Goal: Information Seeking & Learning: Learn about a topic

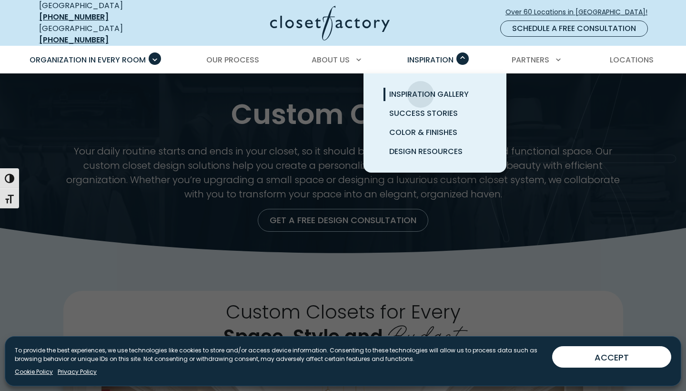
click at [421, 89] on span "Inspiration Gallery" at bounding box center [429, 94] width 80 height 11
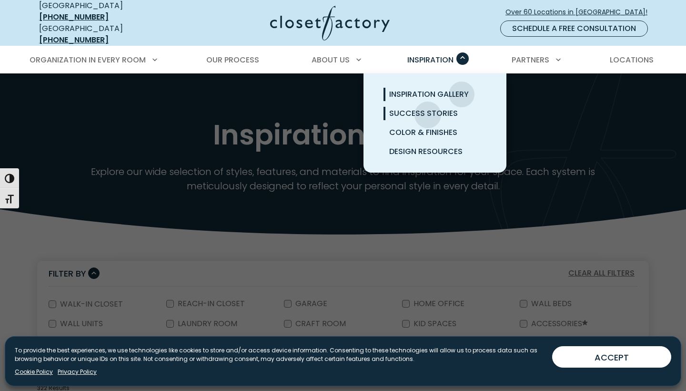
click at [428, 108] on span "Success Stories" at bounding box center [423, 113] width 69 height 11
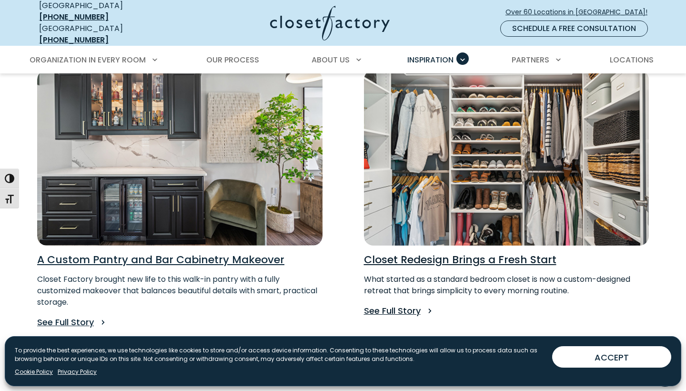
scroll to position [748, 0]
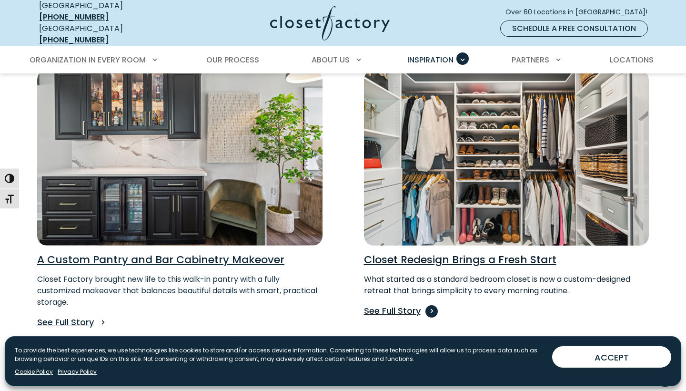
click at [394, 304] on p "See Full Story" at bounding box center [506, 310] width 285 height 13
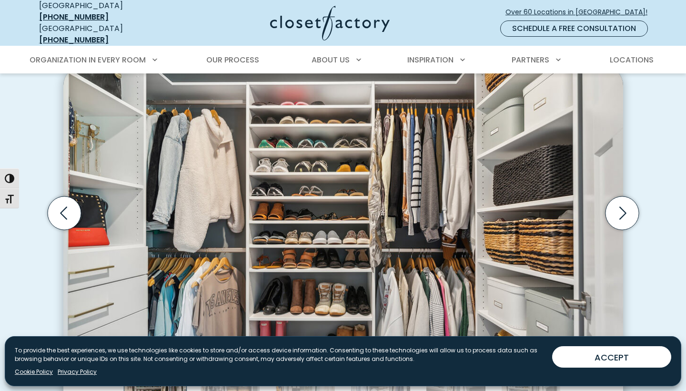
scroll to position [845, 0]
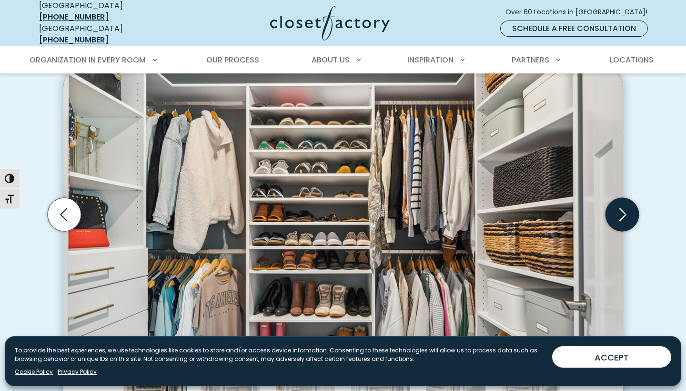
click at [623, 208] on icon "Next slide" at bounding box center [622, 214] width 7 height 13
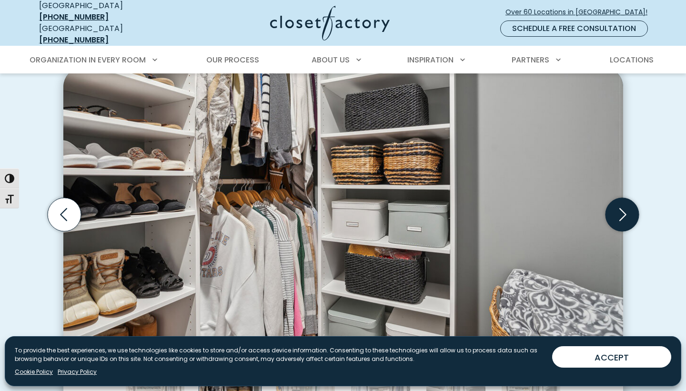
click at [625, 208] on icon "Next slide" at bounding box center [622, 214] width 7 height 13
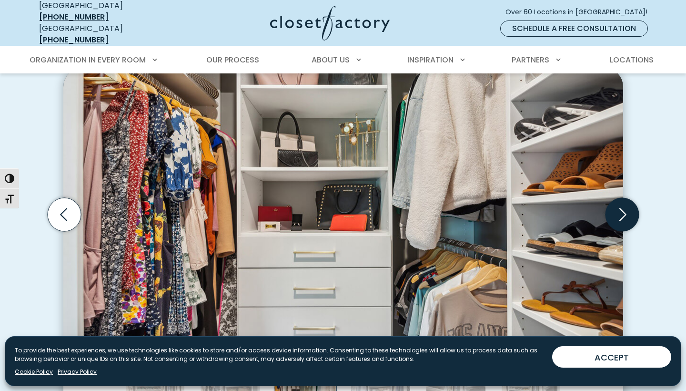
click at [627, 202] on icon "Next slide" at bounding box center [621, 214] width 33 height 33
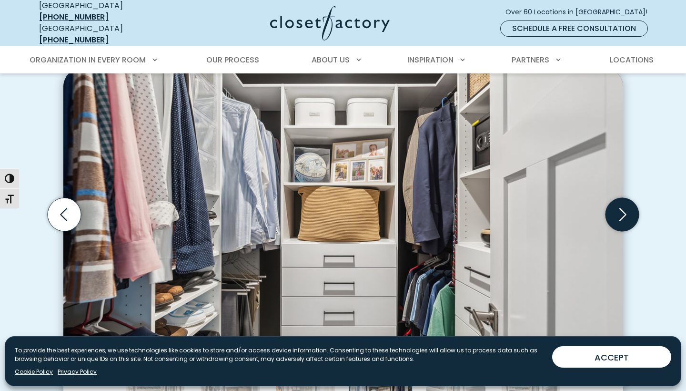
click at [621, 202] on icon "Next slide" at bounding box center [621, 214] width 33 height 33
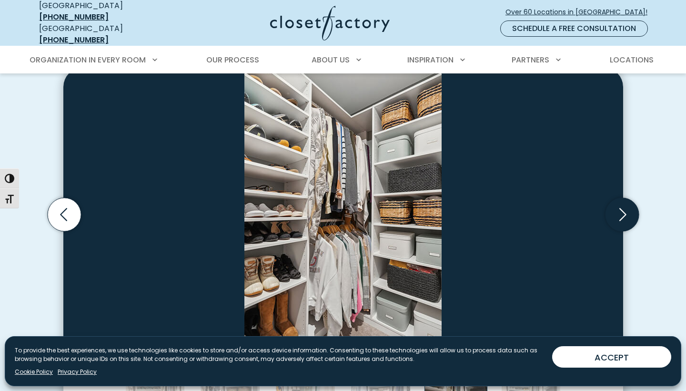
click at [621, 202] on icon "Next slide" at bounding box center [621, 214] width 33 height 33
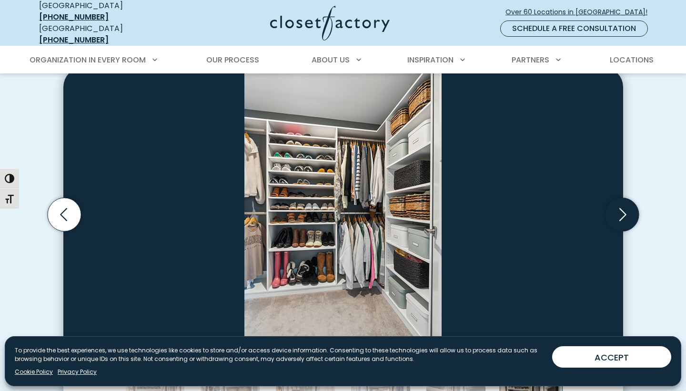
click at [625, 203] on icon "Next slide" at bounding box center [621, 214] width 33 height 33
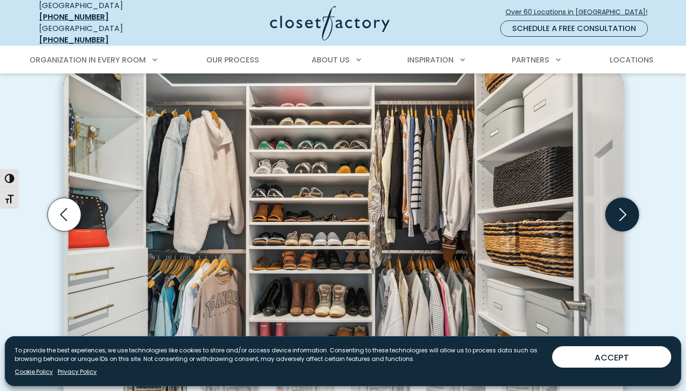
click at [623, 206] on icon "Next slide" at bounding box center [621, 214] width 33 height 33
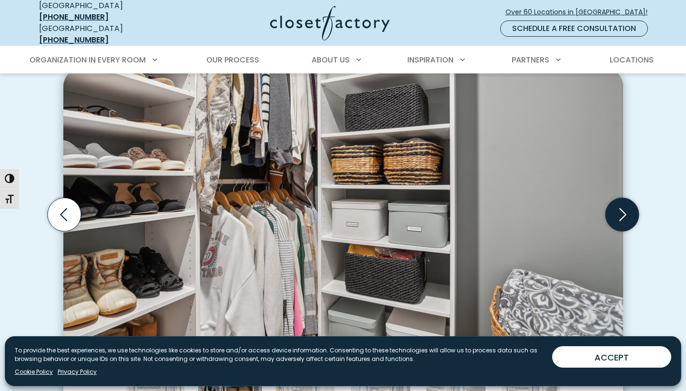
click at [623, 206] on icon "Next slide" at bounding box center [621, 214] width 33 height 33
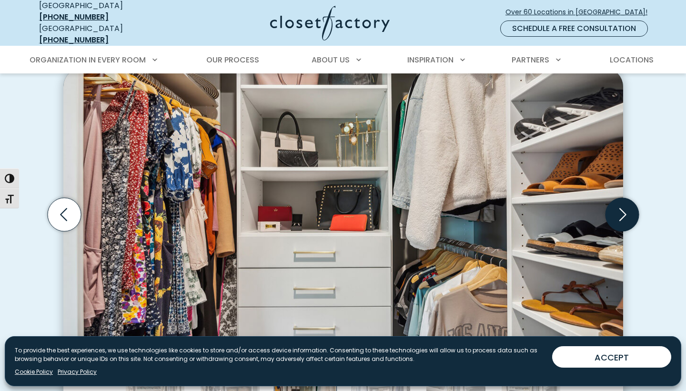
click at [623, 206] on icon "Next slide" at bounding box center [621, 214] width 33 height 33
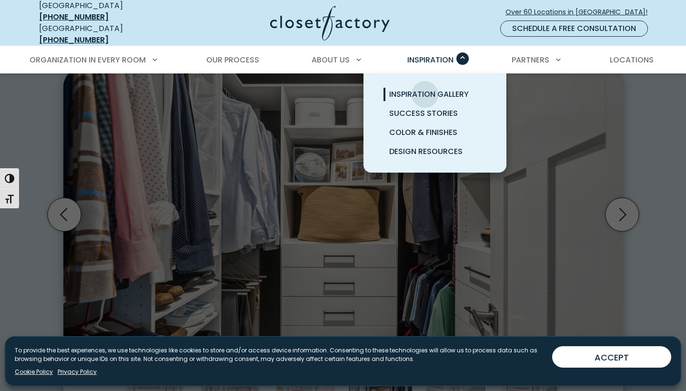
click at [425, 89] on span "Inspiration Gallery" at bounding box center [429, 94] width 80 height 11
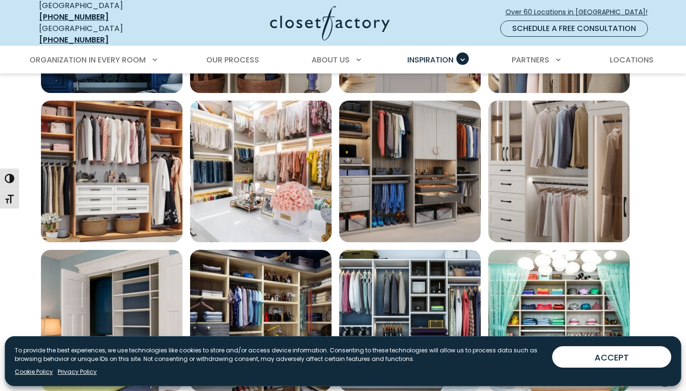
scroll to position [449, 0]
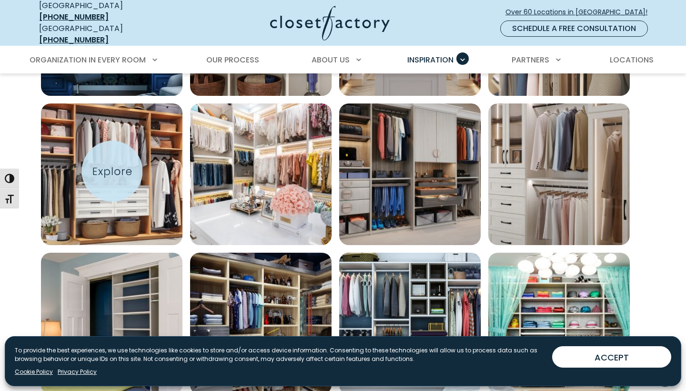
click at [113, 171] on img "Open inspiration gallery to preview enlarged image" at bounding box center [112, 174] width 142 height 142
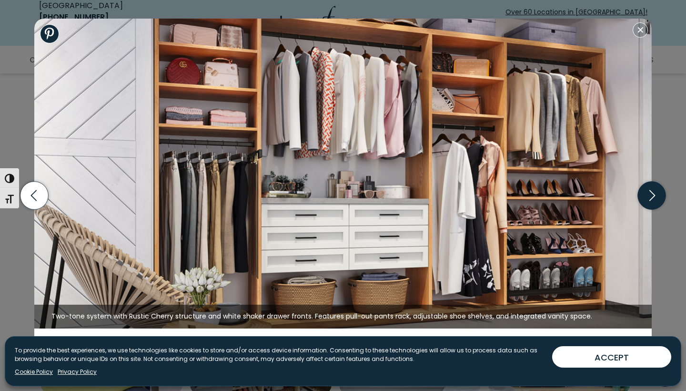
click at [651, 205] on icon "button" at bounding box center [652, 196] width 28 height 28
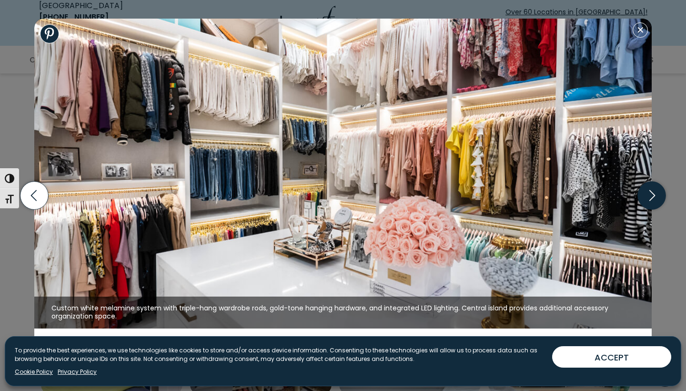
click at [651, 199] on icon "button" at bounding box center [652, 195] width 6 height 11
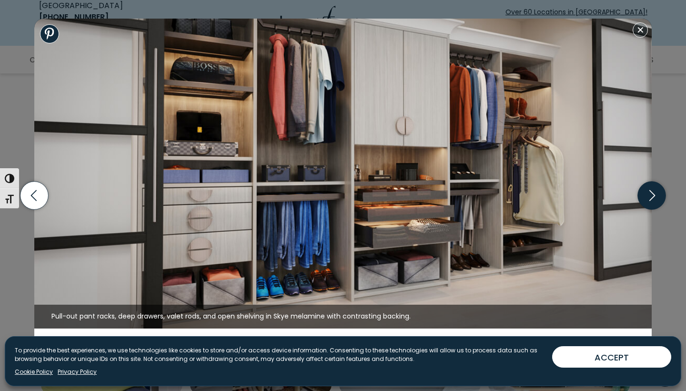
click at [651, 199] on icon "button" at bounding box center [652, 195] width 6 height 11
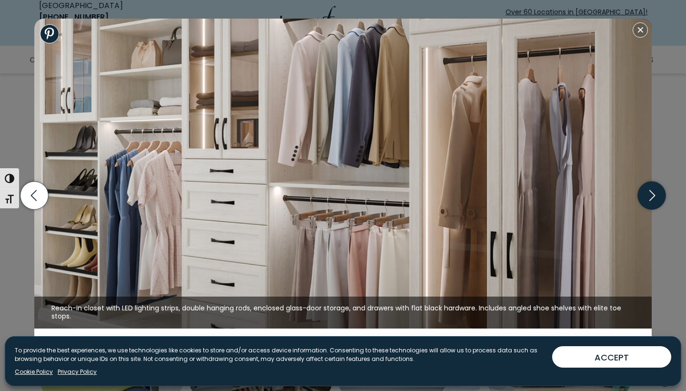
click at [651, 199] on icon "button" at bounding box center [652, 195] width 6 height 11
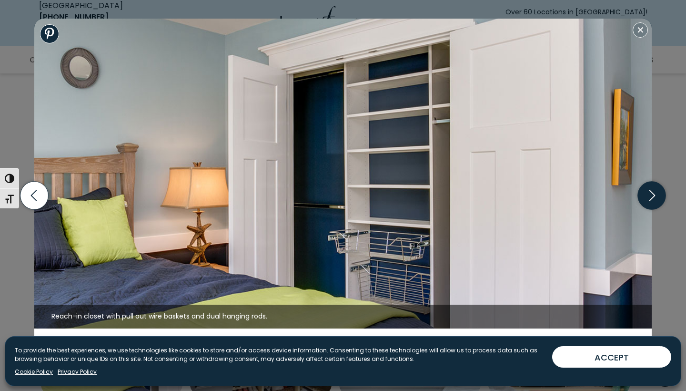
click at [651, 199] on icon "button" at bounding box center [652, 195] width 6 height 11
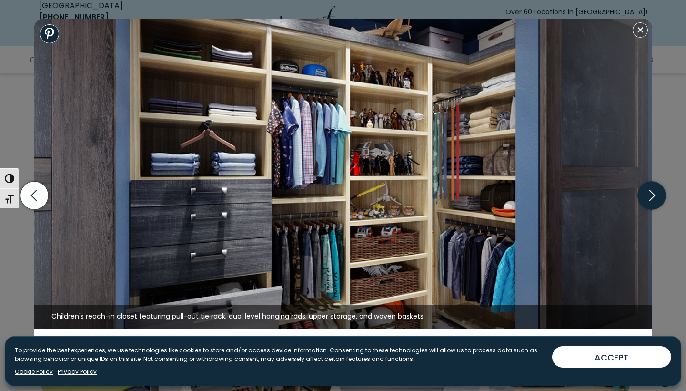
click at [651, 199] on icon "button" at bounding box center [652, 195] width 6 height 11
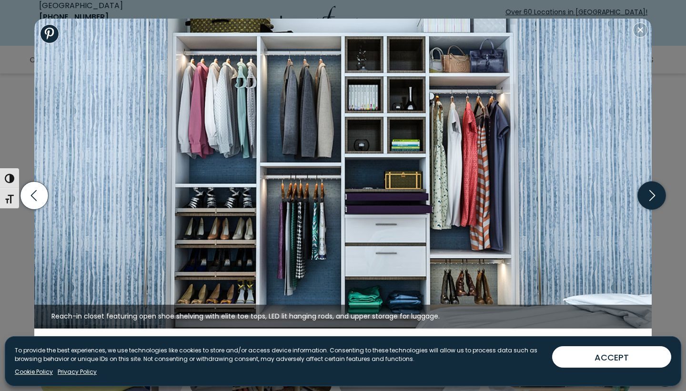
click at [651, 199] on icon "button" at bounding box center [652, 195] width 6 height 11
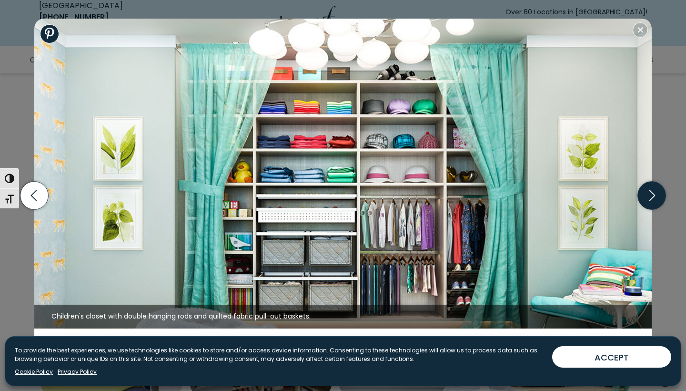
click at [651, 199] on icon "button" at bounding box center [652, 195] width 6 height 11
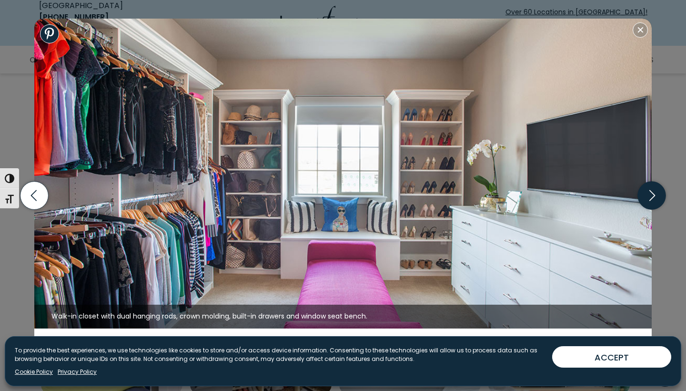
click at [651, 199] on icon "button" at bounding box center [652, 195] width 6 height 11
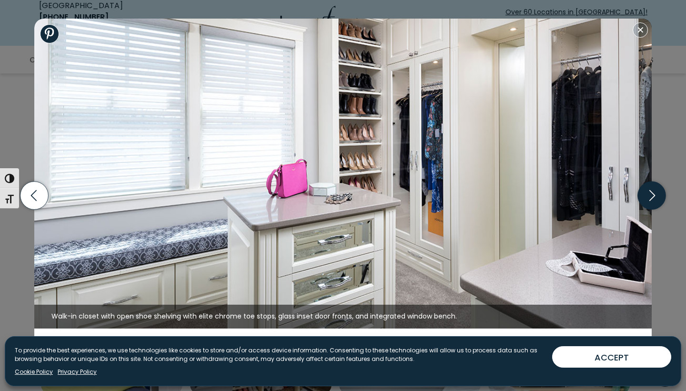
click at [651, 199] on icon "button" at bounding box center [652, 195] width 6 height 11
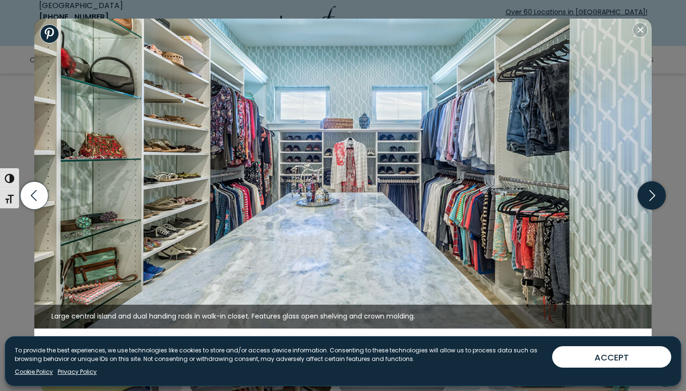
click at [651, 199] on icon "button" at bounding box center [652, 195] width 6 height 11
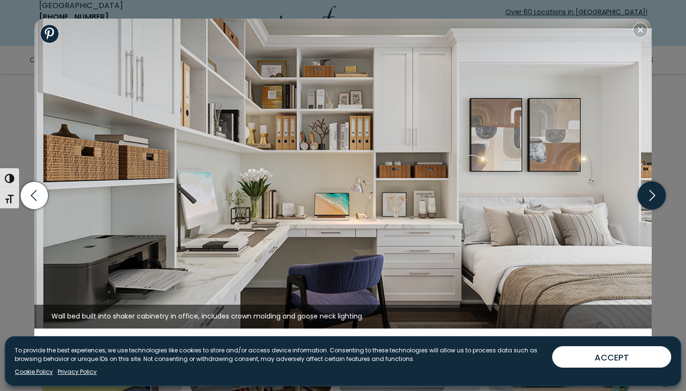
click at [651, 199] on icon "button" at bounding box center [652, 195] width 6 height 11
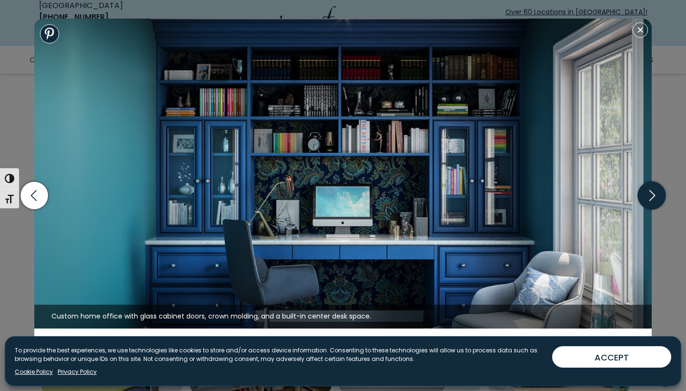
click at [651, 199] on icon "button" at bounding box center [652, 195] width 6 height 11
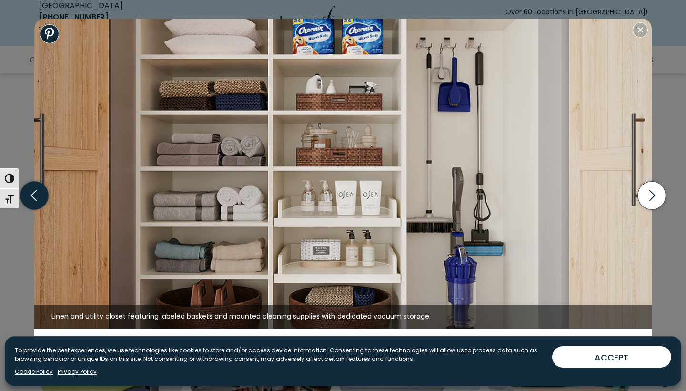
click at [39, 196] on icon "button" at bounding box center [34, 196] width 28 height 28
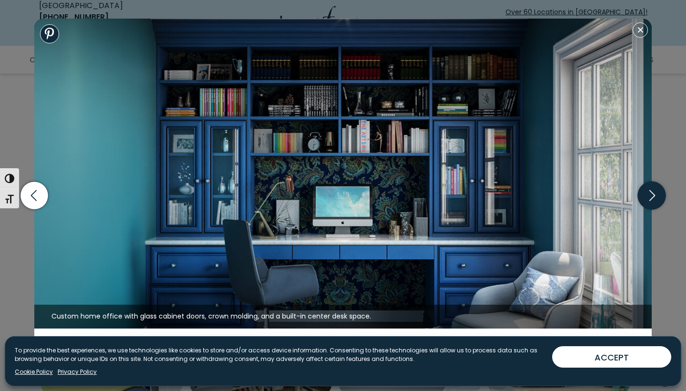
click at [652, 196] on icon "button" at bounding box center [652, 196] width 28 height 28
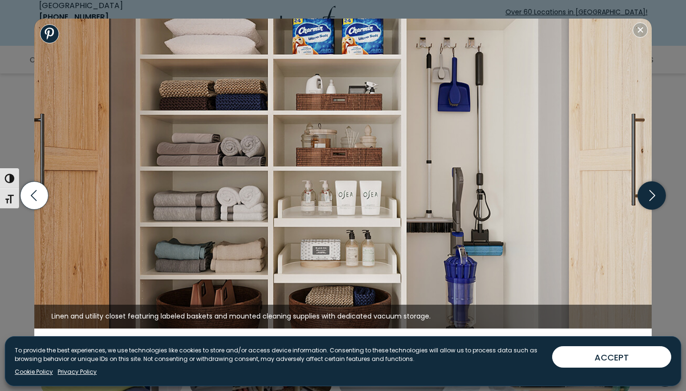
click at [651, 192] on icon "button" at bounding box center [652, 196] width 28 height 28
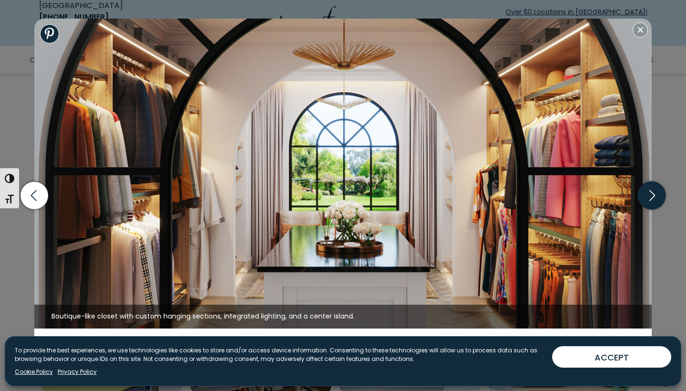
click at [651, 192] on icon "button" at bounding box center [652, 196] width 28 height 28
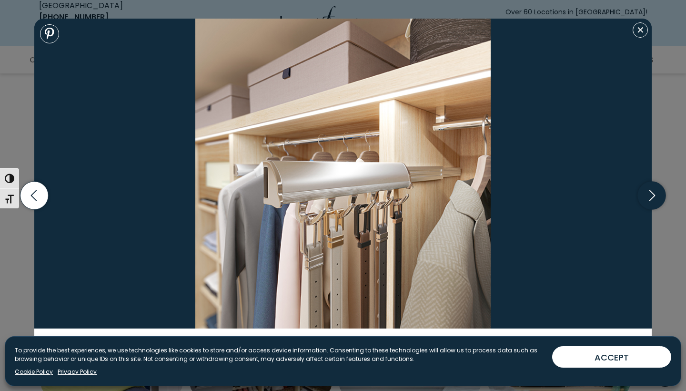
click at [651, 192] on icon "button" at bounding box center [652, 196] width 28 height 28
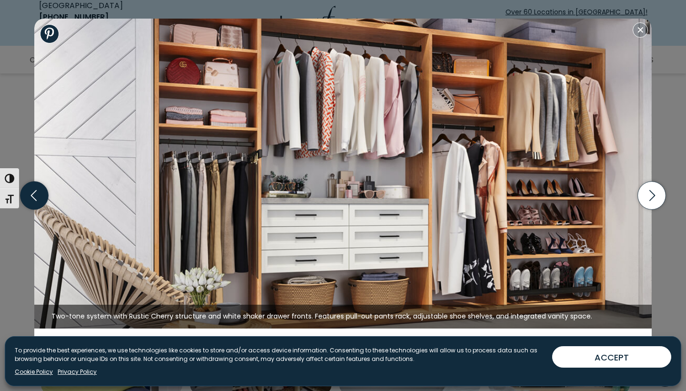
click at [39, 190] on icon "button" at bounding box center [34, 196] width 28 height 28
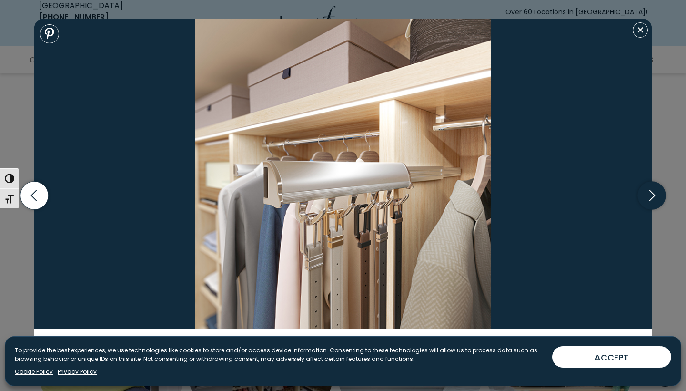
click at [648, 191] on icon "button" at bounding box center [652, 196] width 28 height 28
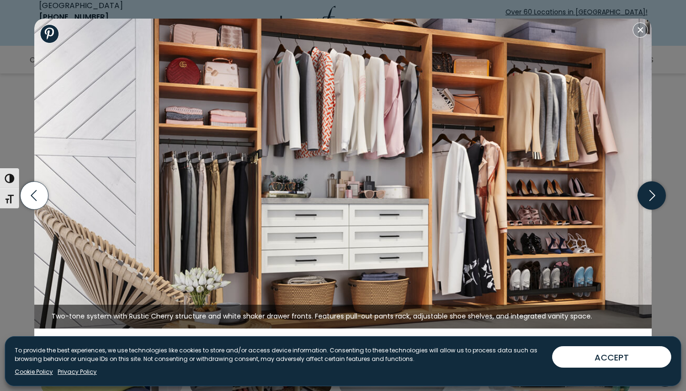
click at [652, 192] on icon "button" at bounding box center [652, 195] width 6 height 11
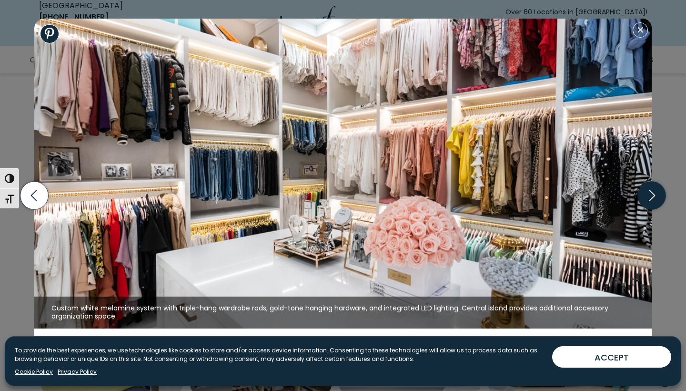
click at [652, 192] on icon "button" at bounding box center [652, 195] width 6 height 11
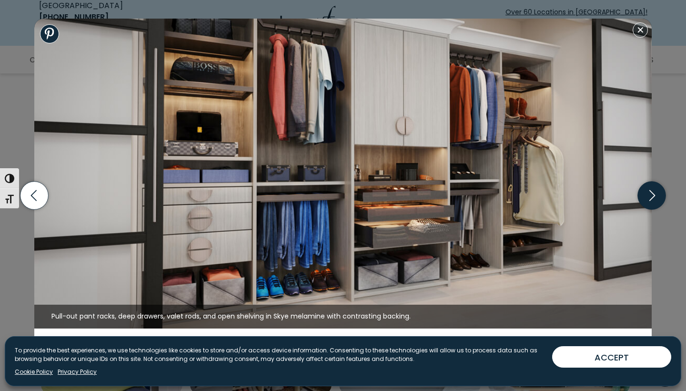
click at [654, 193] on icon "button" at bounding box center [652, 196] width 28 height 28
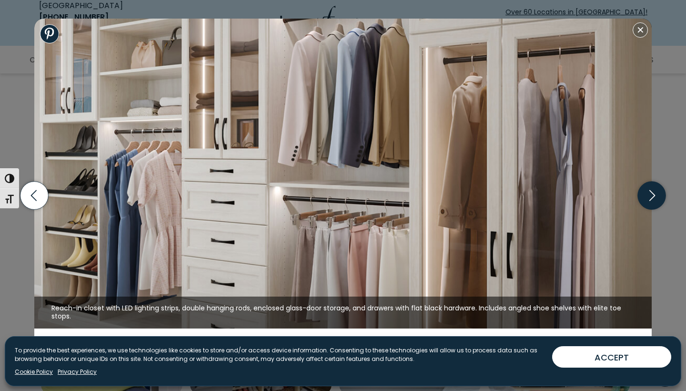
click at [654, 193] on icon "button" at bounding box center [652, 196] width 28 height 28
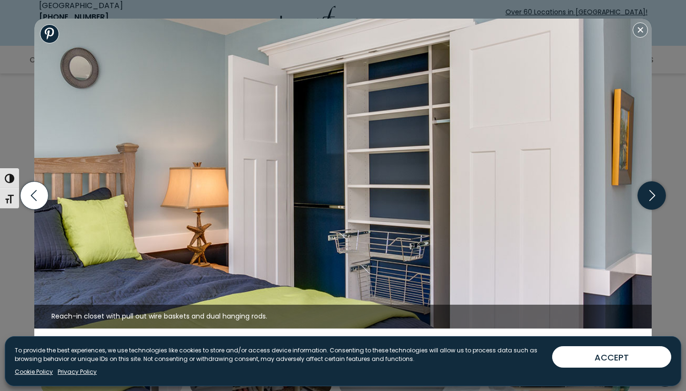
click at [654, 193] on icon "button" at bounding box center [652, 196] width 28 height 28
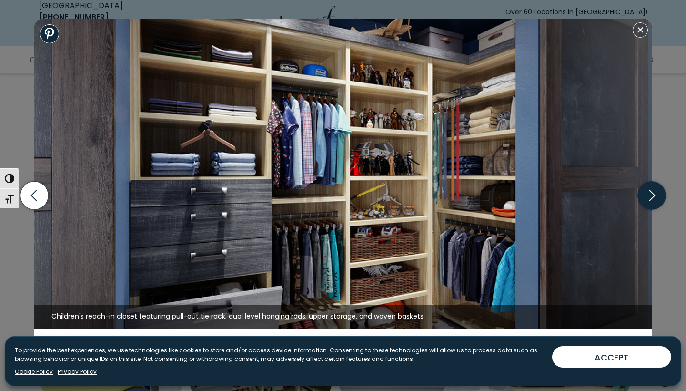
click at [653, 193] on icon "button" at bounding box center [652, 195] width 6 height 11
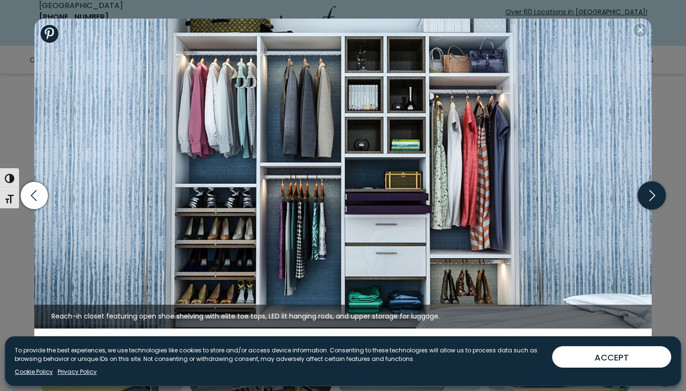
click at [653, 193] on icon "button" at bounding box center [652, 195] width 6 height 11
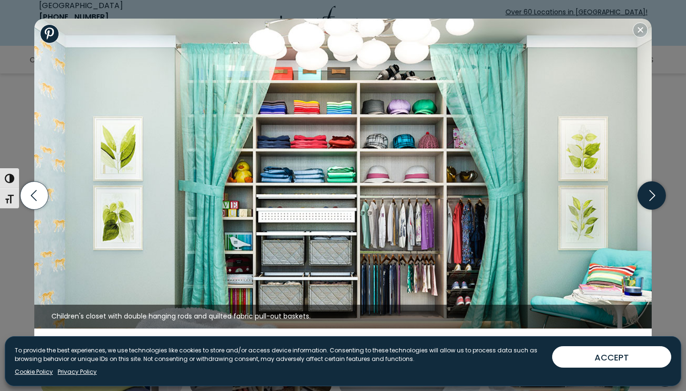
click at [653, 193] on icon "button" at bounding box center [652, 195] width 6 height 11
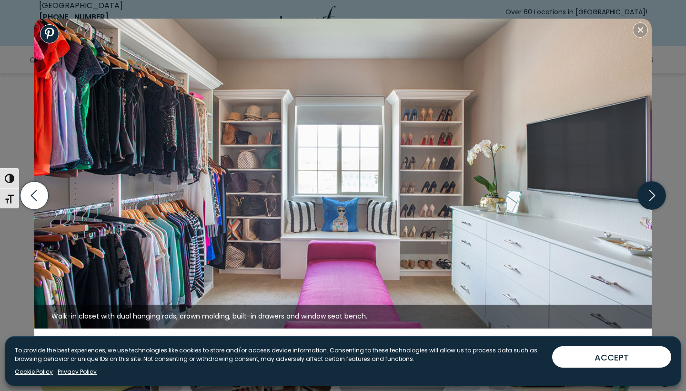
click at [653, 193] on icon "button" at bounding box center [652, 195] width 6 height 11
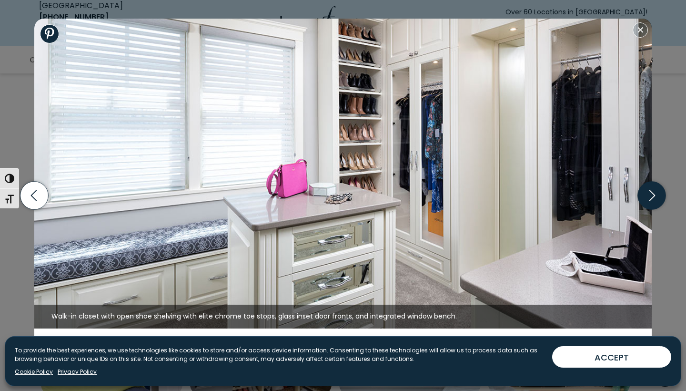
click at [653, 193] on icon "button" at bounding box center [652, 195] width 6 height 11
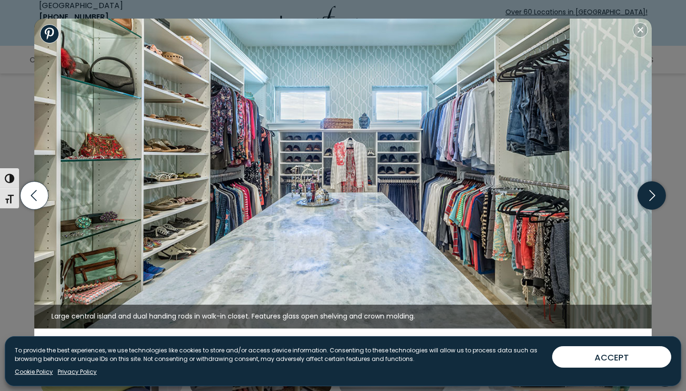
click at [653, 193] on icon "button" at bounding box center [652, 195] width 6 height 11
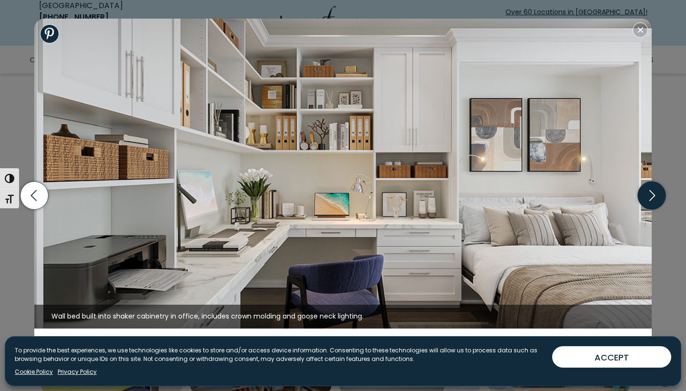
click at [653, 193] on icon "button" at bounding box center [652, 195] width 6 height 11
